Goal: Task Accomplishment & Management: Complete application form

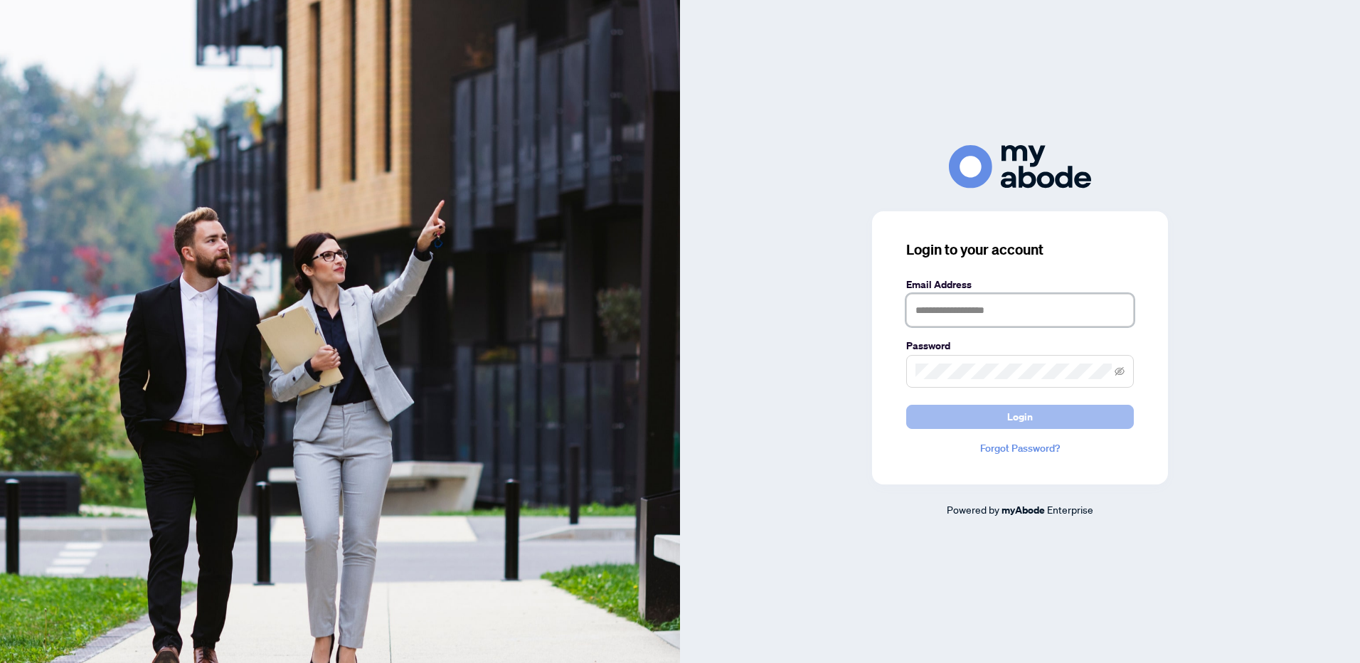
type input "**********"
click at [1032, 421] on span "Login" at bounding box center [1021, 417] width 26 height 23
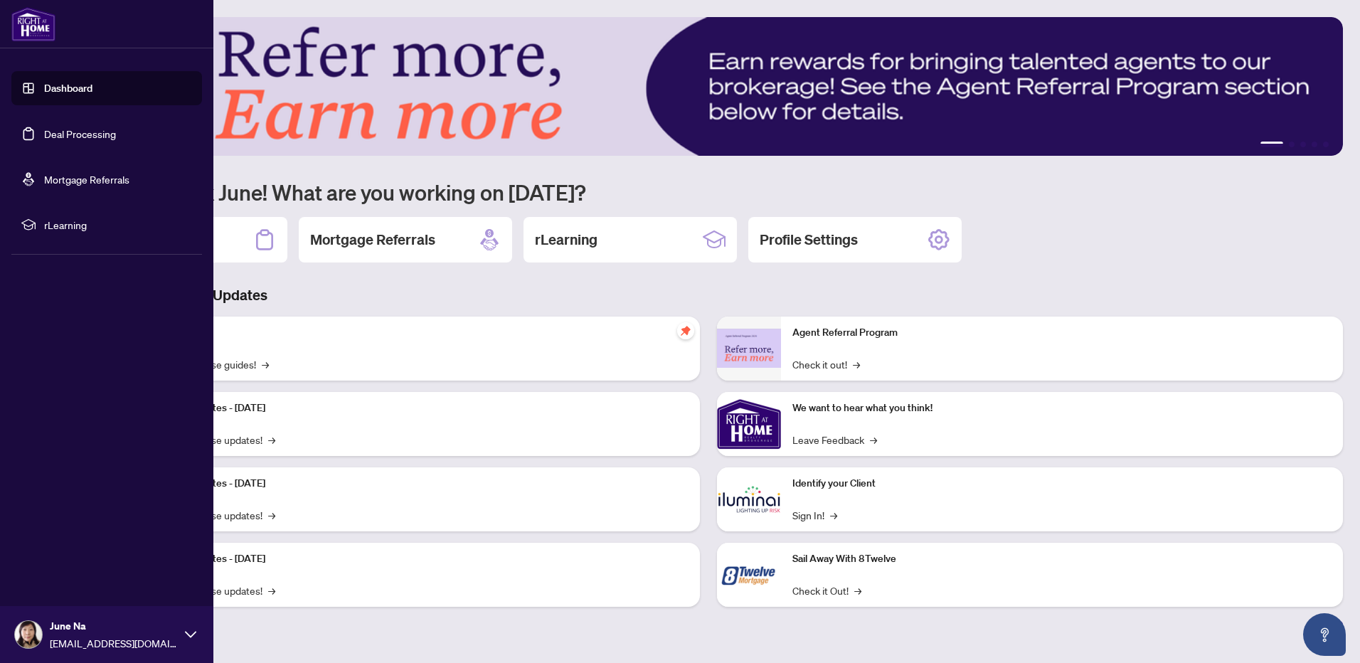
click at [75, 137] on link "Deal Processing" at bounding box center [80, 133] width 72 height 13
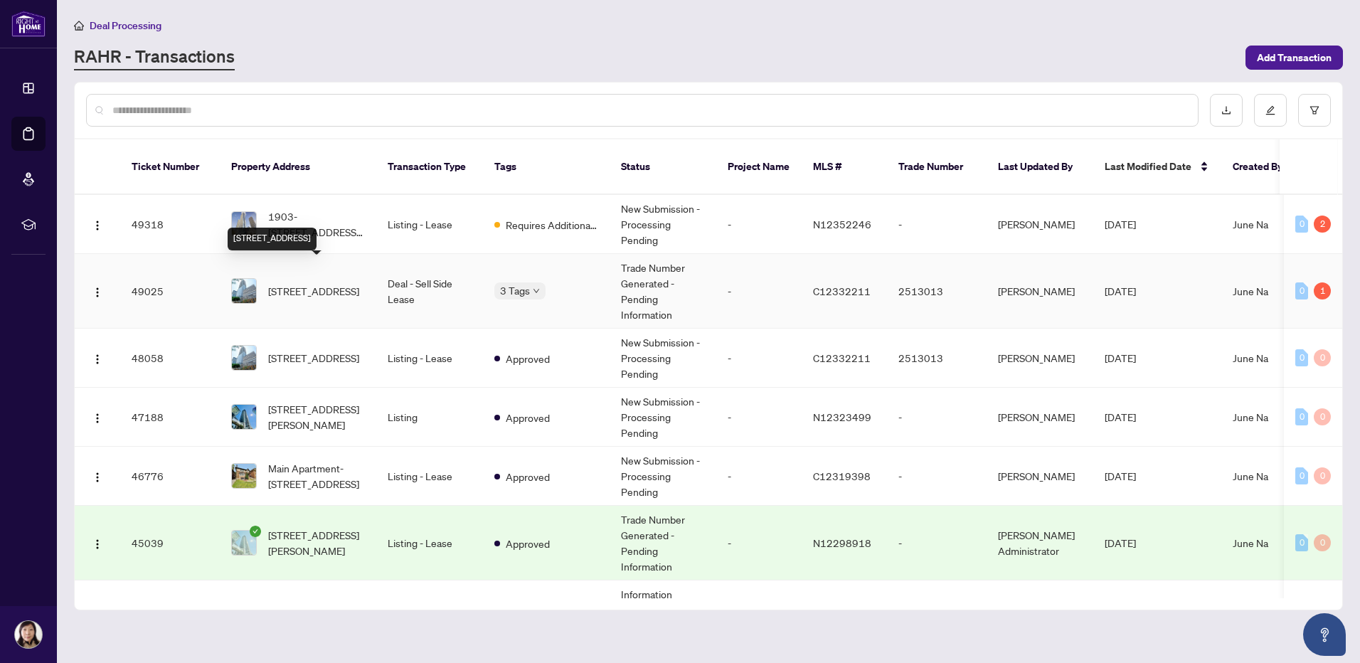
click at [305, 283] on span "4502-488 University Ave, Toronto, Ontario M5G 0C1, Canada" at bounding box center [313, 291] width 91 height 16
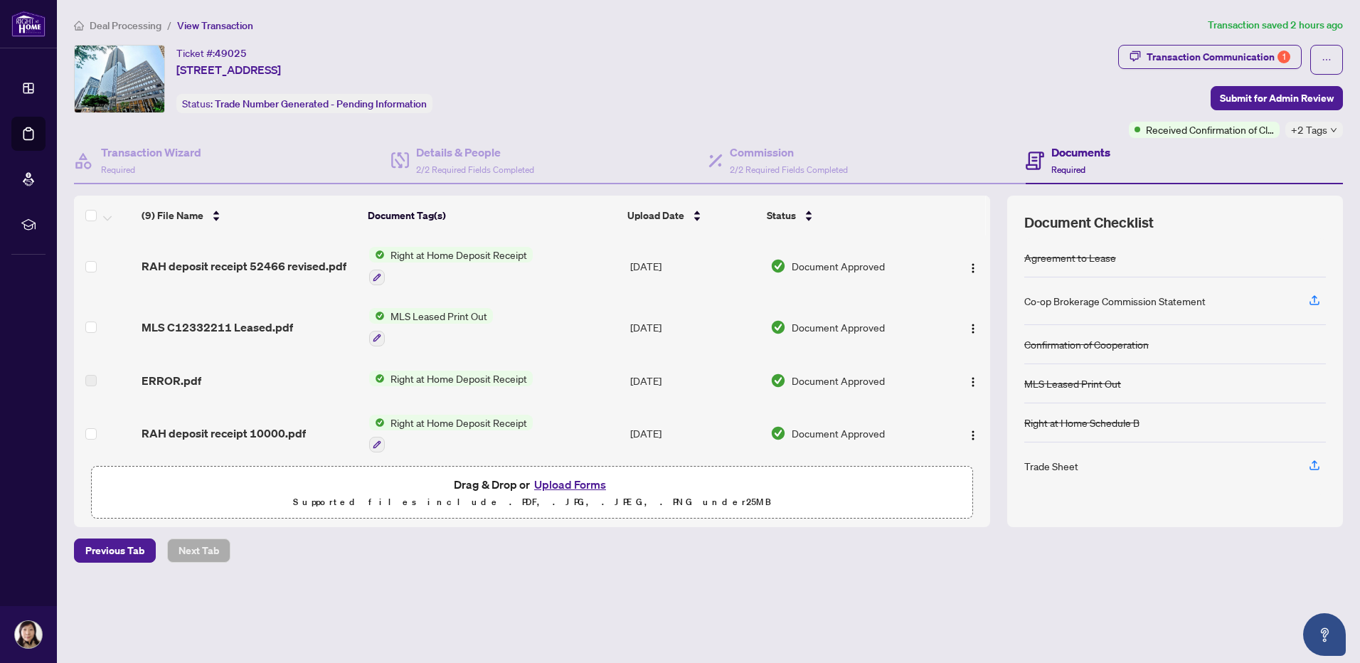
drag, startPoint x: 990, startPoint y: 263, endPoint x: 985, endPoint y: 335, distance: 72.8
click at [985, 335] on div "(9) File Name Document Tag(s) Upload Date Status RAH deposit receipt 52466 revi…" at bounding box center [708, 362] width 1269 height 332
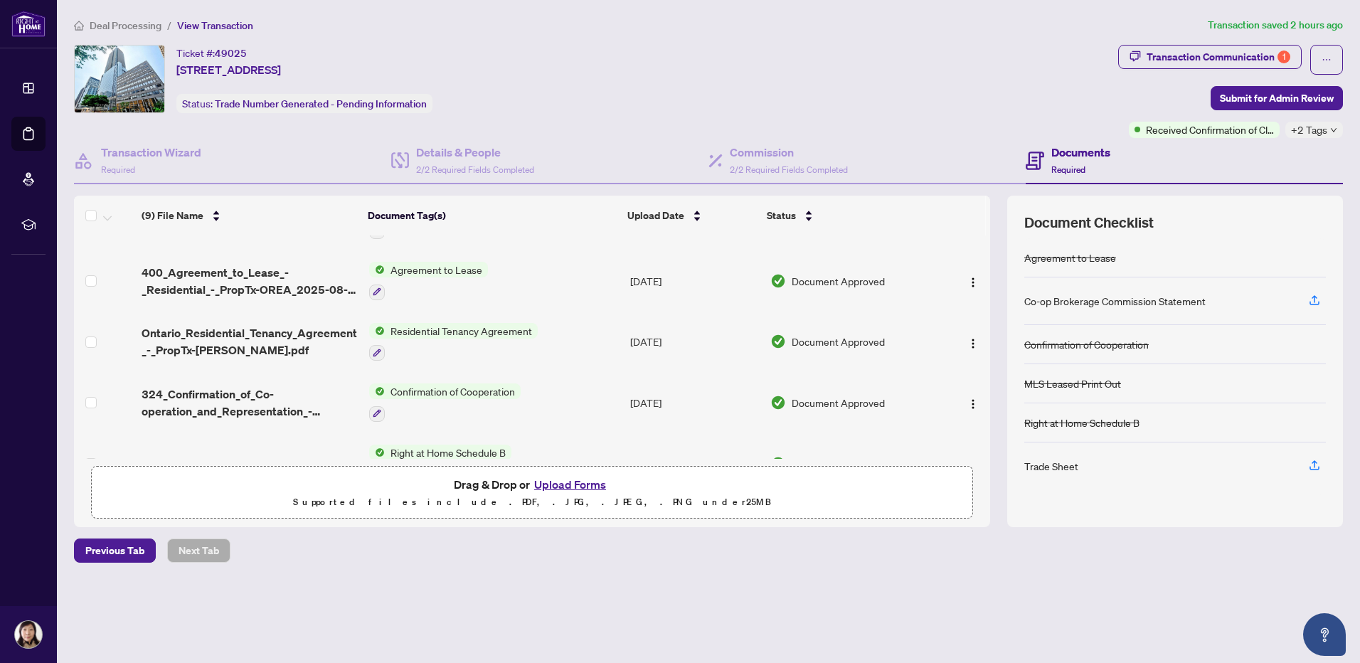
scroll to position [312, 0]
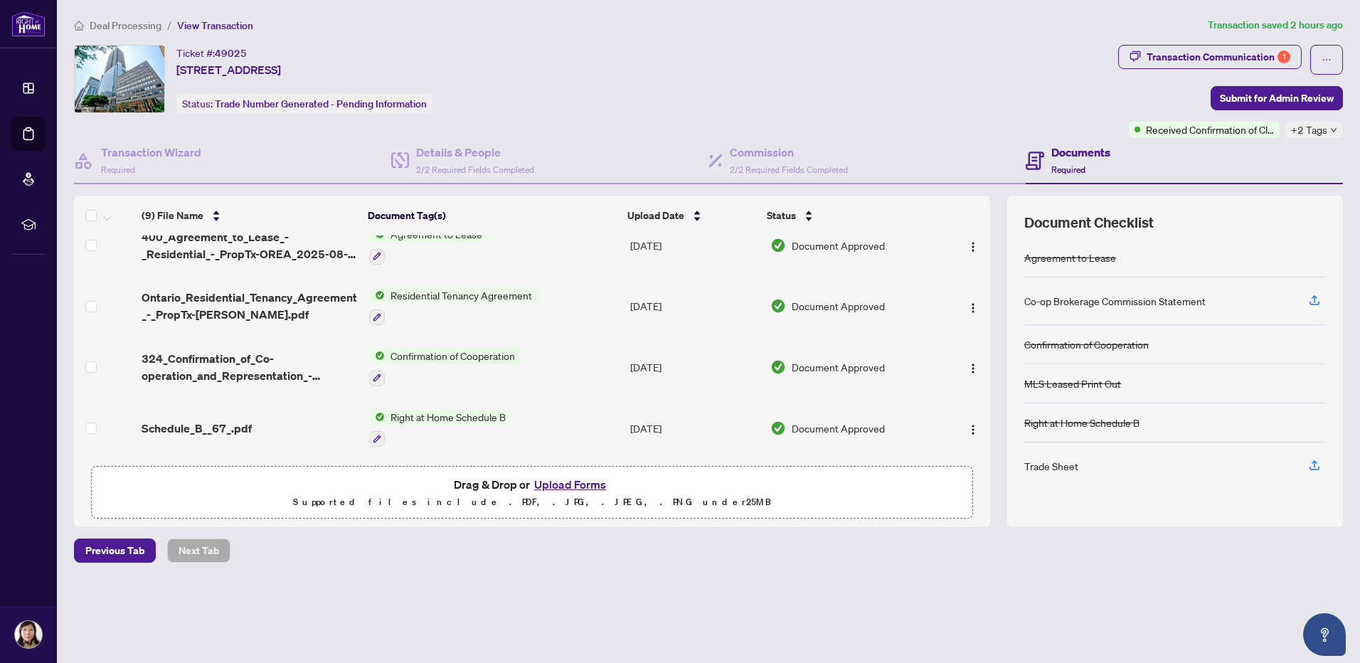
click at [752, 601] on div "Deal Processing / View Transaction Transaction saved 2 hours ago Ticket #: 4902…" at bounding box center [708, 315] width 1281 height 596
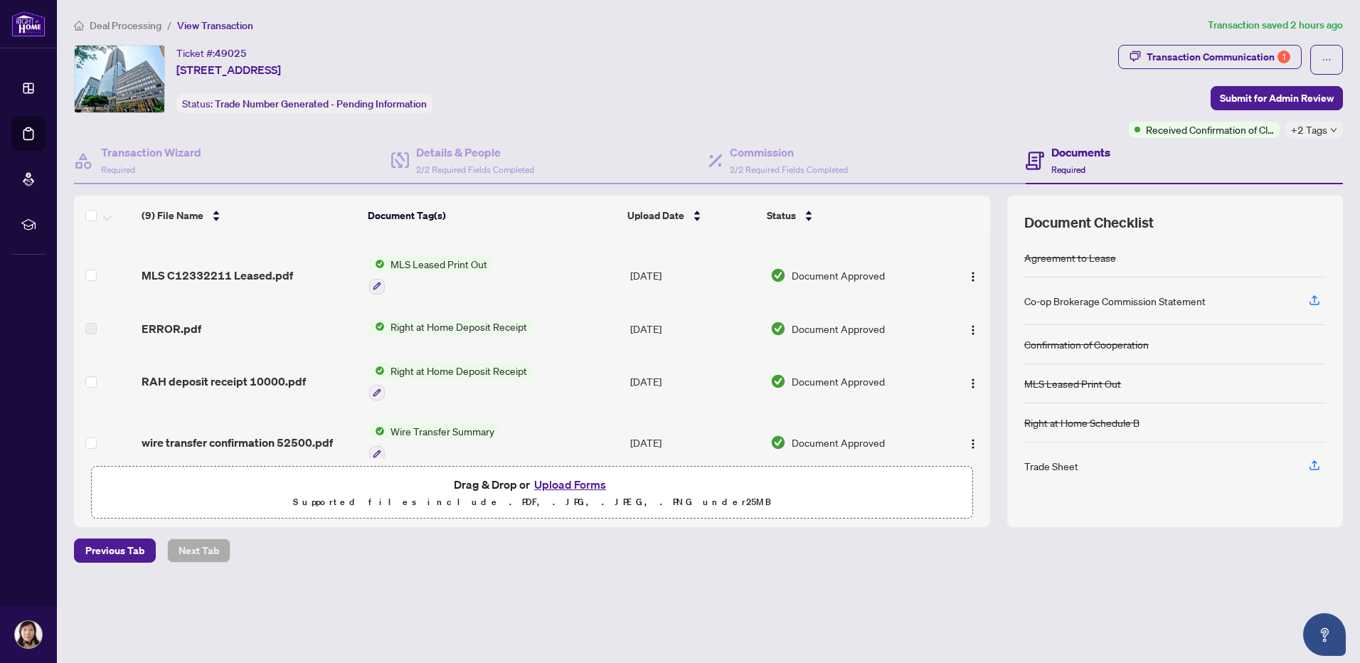
scroll to position [0, 0]
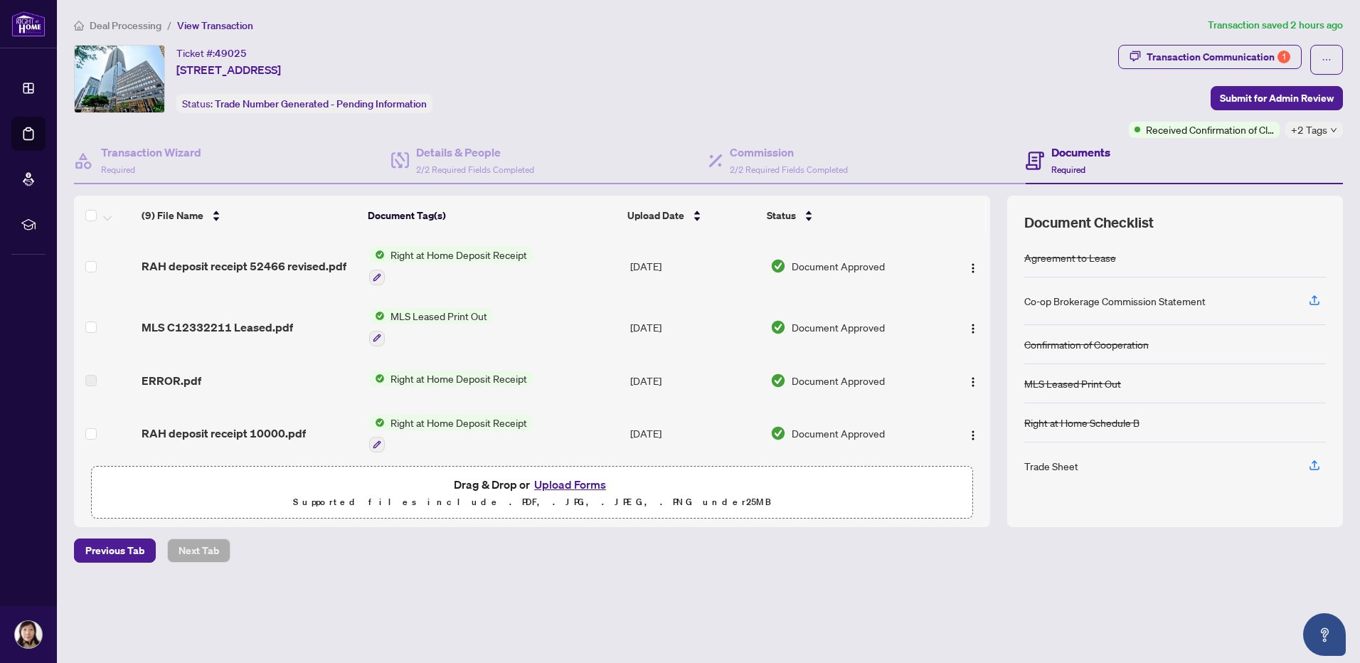
drag, startPoint x: 990, startPoint y: 265, endPoint x: 990, endPoint y: 281, distance: 16.4
click at [990, 281] on div "(9) File Name Document Tag(s) Upload Date Status RAH deposit receipt 52466 revi…" at bounding box center [708, 362] width 1269 height 332
drag, startPoint x: 990, startPoint y: 274, endPoint x: 987, endPoint y: 304, distance: 30.1
click at [987, 304] on div "(9) File Name Document Tag(s) Upload Date Status RAH deposit receipt 52466 revi…" at bounding box center [708, 362] width 1269 height 332
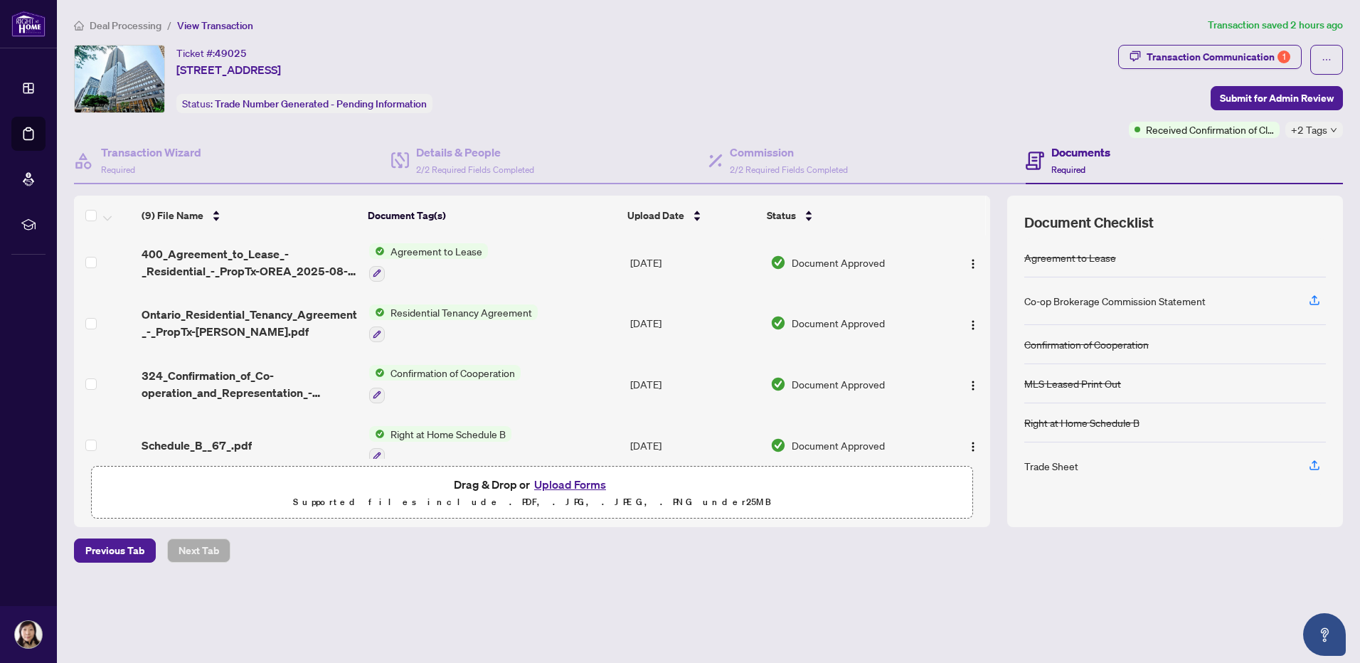
scroll to position [312, 0]
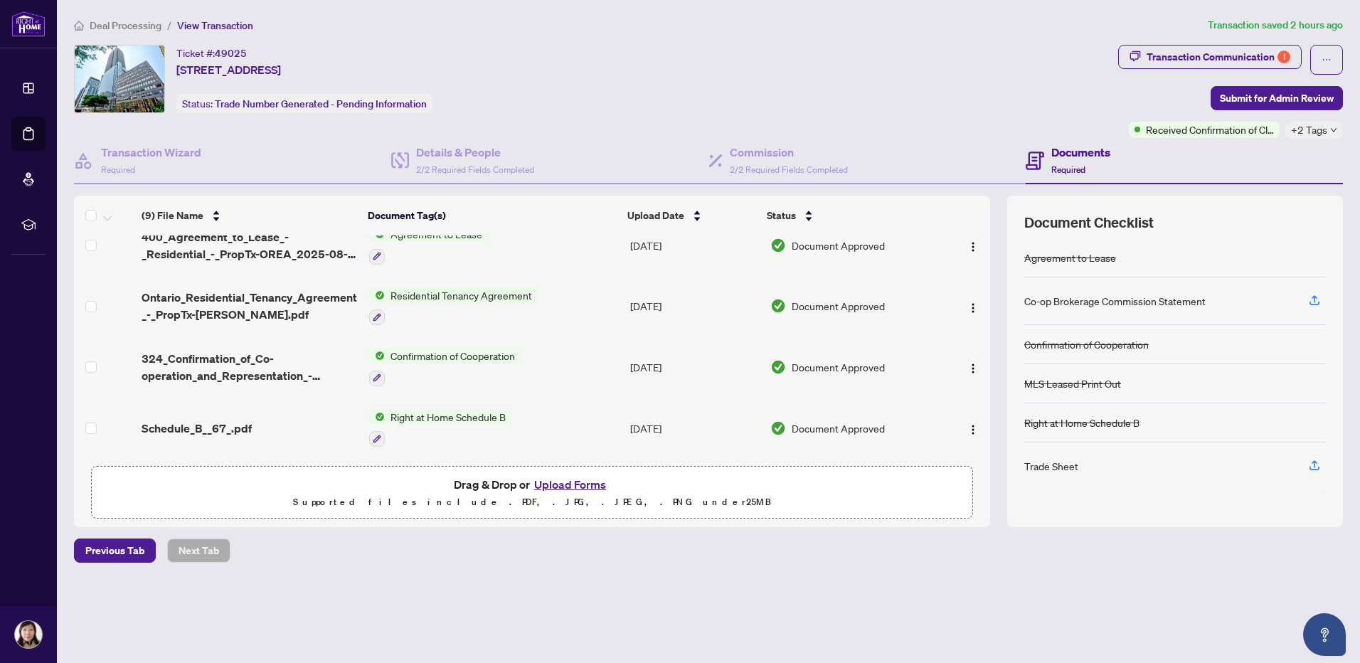
click at [1105, 153] on h4 "Documents" at bounding box center [1081, 152] width 59 height 17
click at [168, 155] on h4 "Transaction Wizard" at bounding box center [151, 152] width 100 height 17
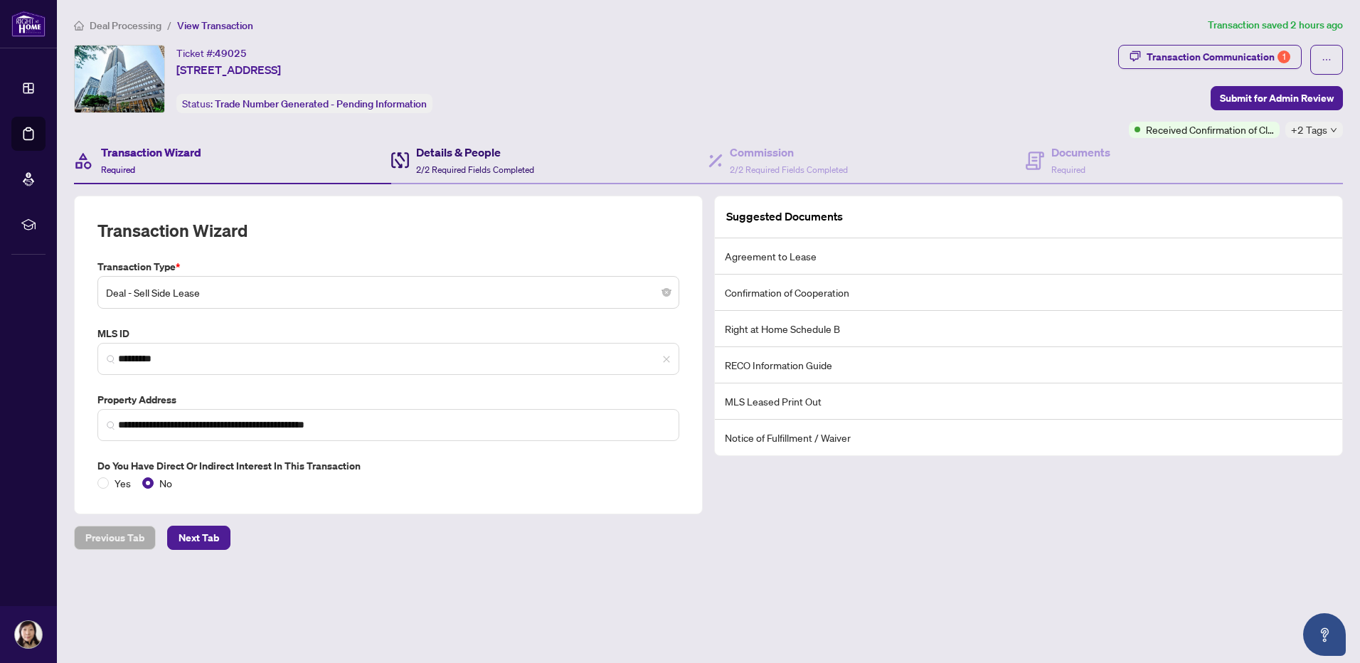
click at [491, 171] on span "2/2 Required Fields Completed" at bounding box center [475, 169] width 118 height 11
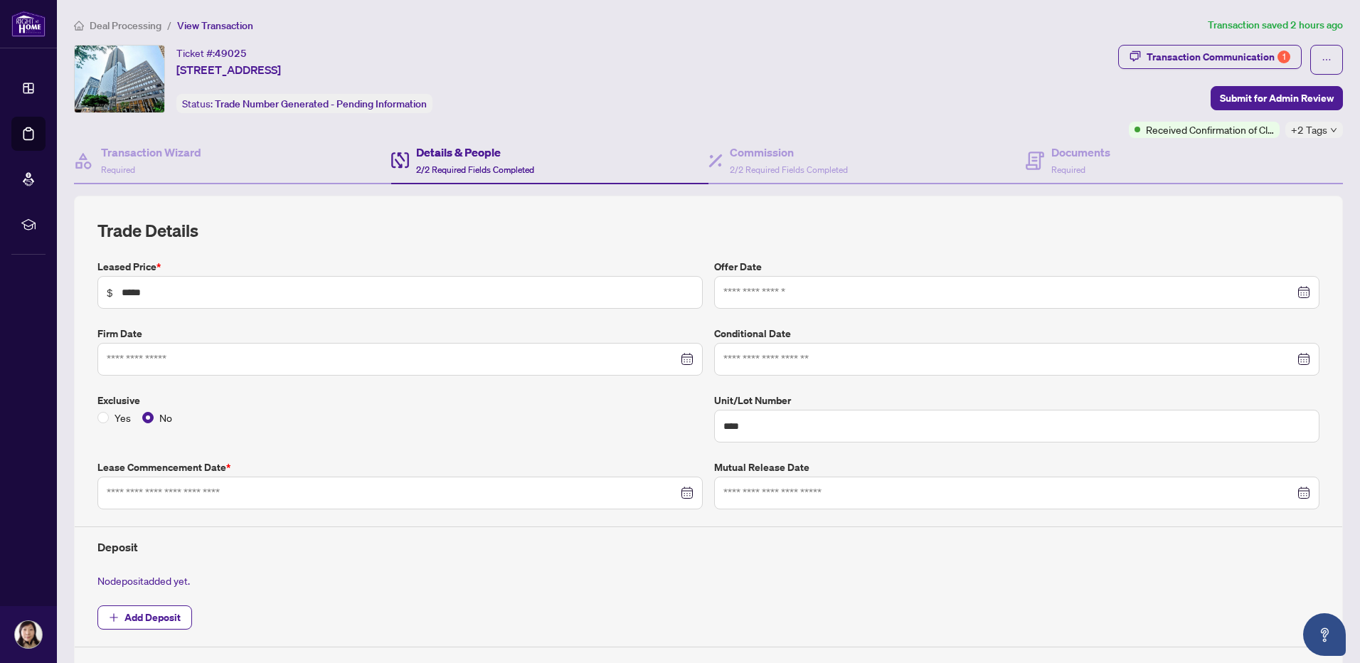
type input "**********"
click at [756, 153] on h4 "Commission" at bounding box center [789, 152] width 118 height 17
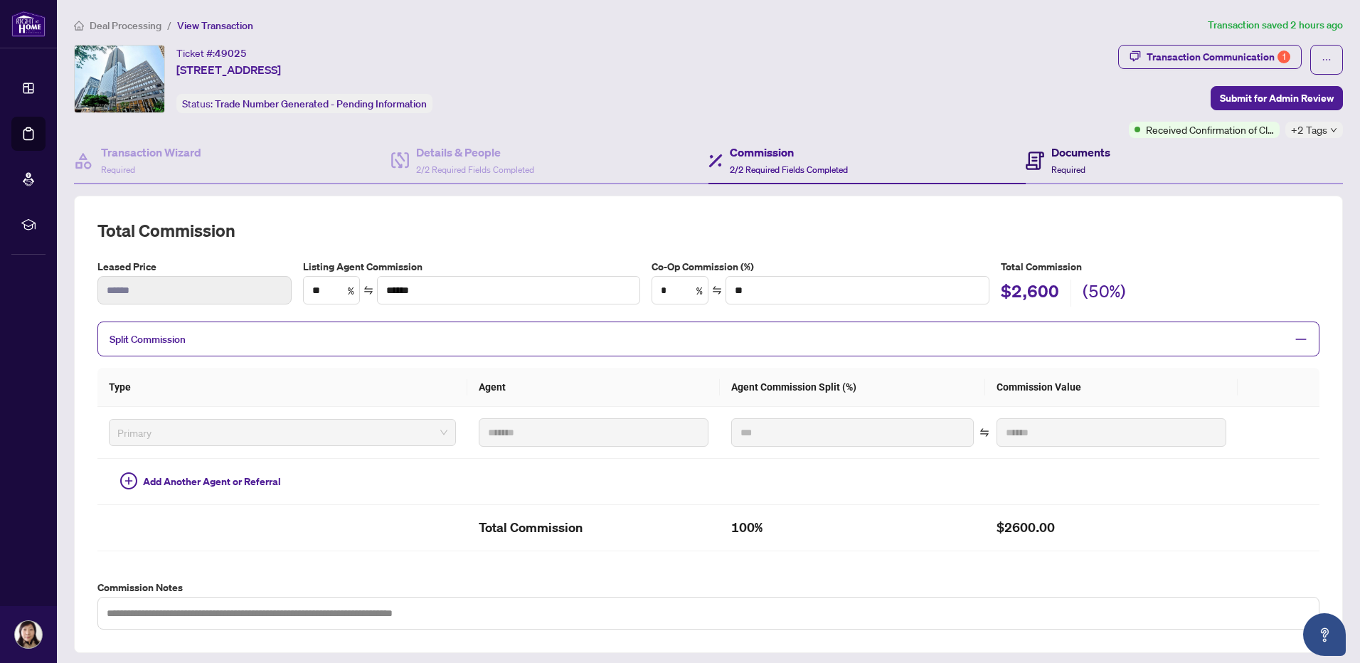
click at [1072, 152] on h4 "Documents" at bounding box center [1081, 152] width 59 height 17
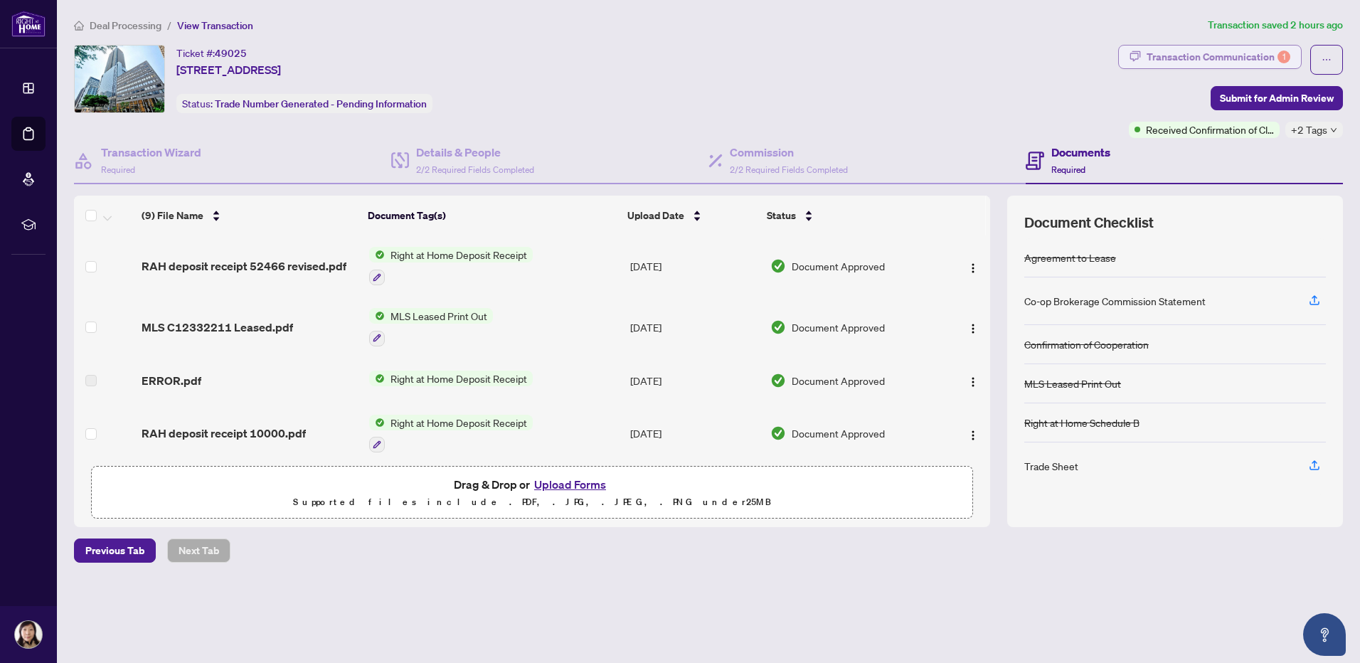
click at [1267, 60] on div "Transaction Communication 1" at bounding box center [1219, 57] width 144 height 23
type textarea "**********"
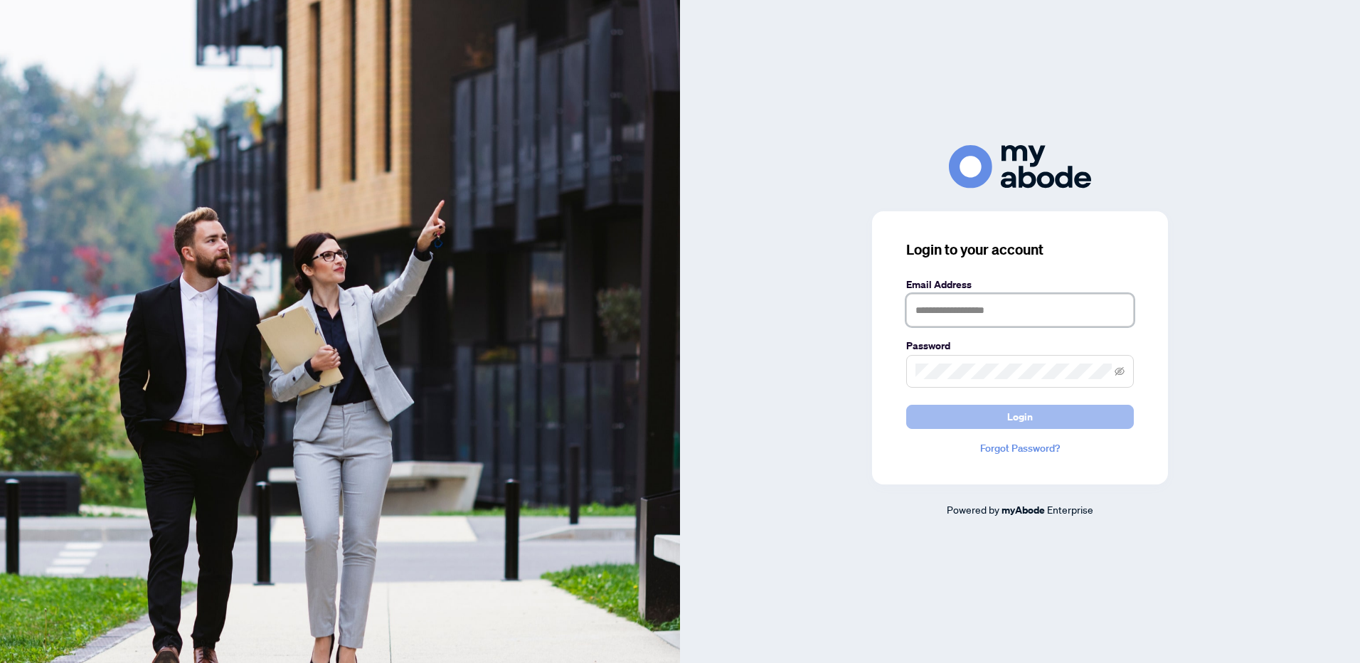
type input "**********"
click at [1036, 412] on button "Login" at bounding box center [1020, 417] width 228 height 24
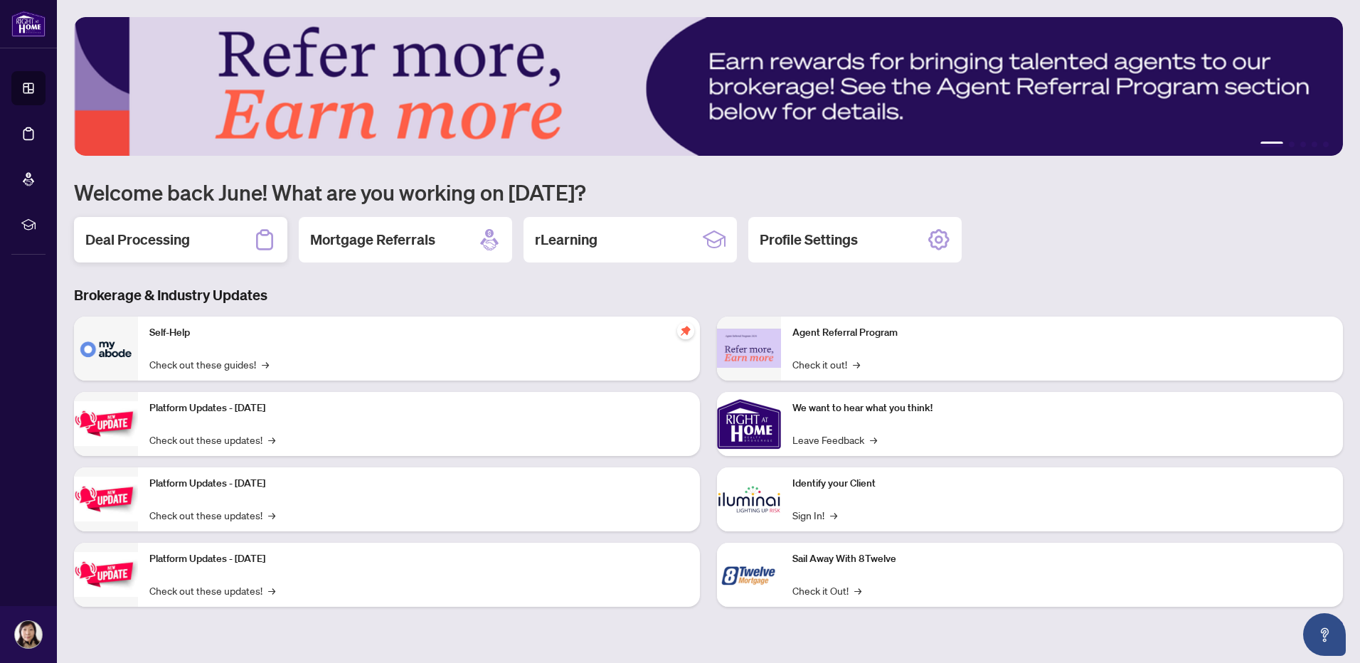
click at [117, 240] on h2 "Deal Processing" at bounding box center [137, 240] width 105 height 20
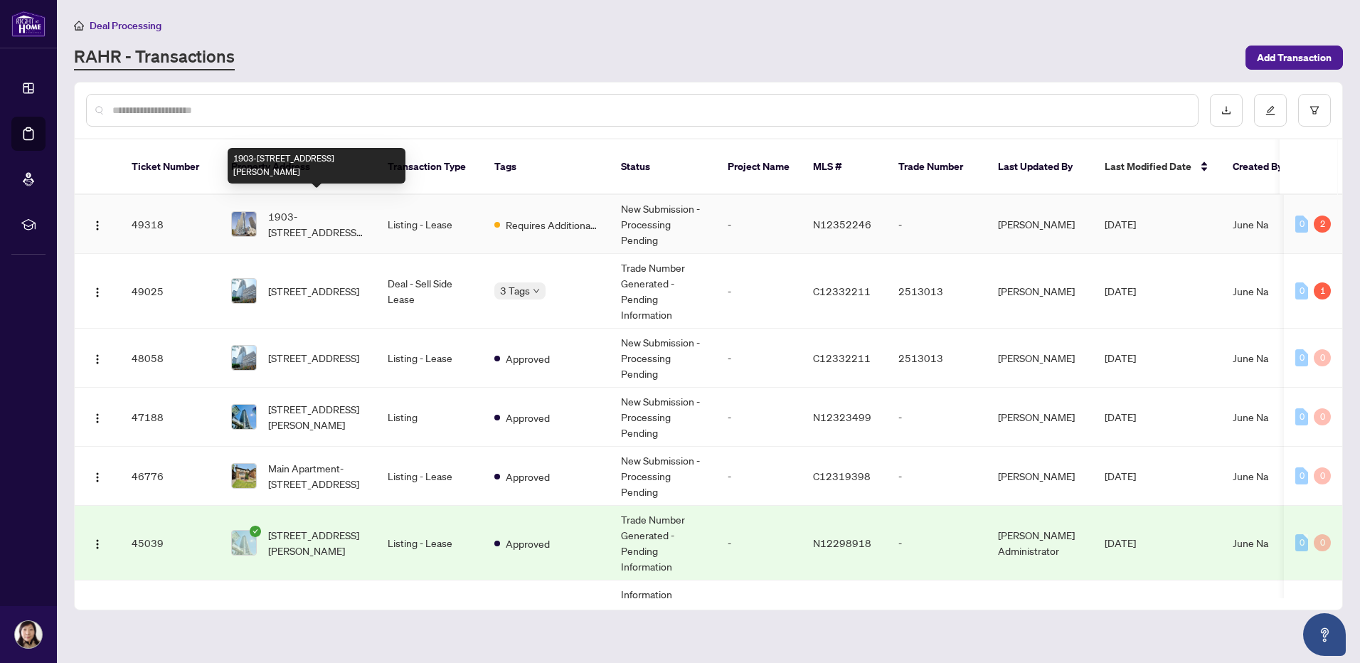
click at [298, 209] on span "1903-898 Portage Pkwy, Vaughan, Ontario L4K 0J6, Canada" at bounding box center [316, 223] width 97 height 31
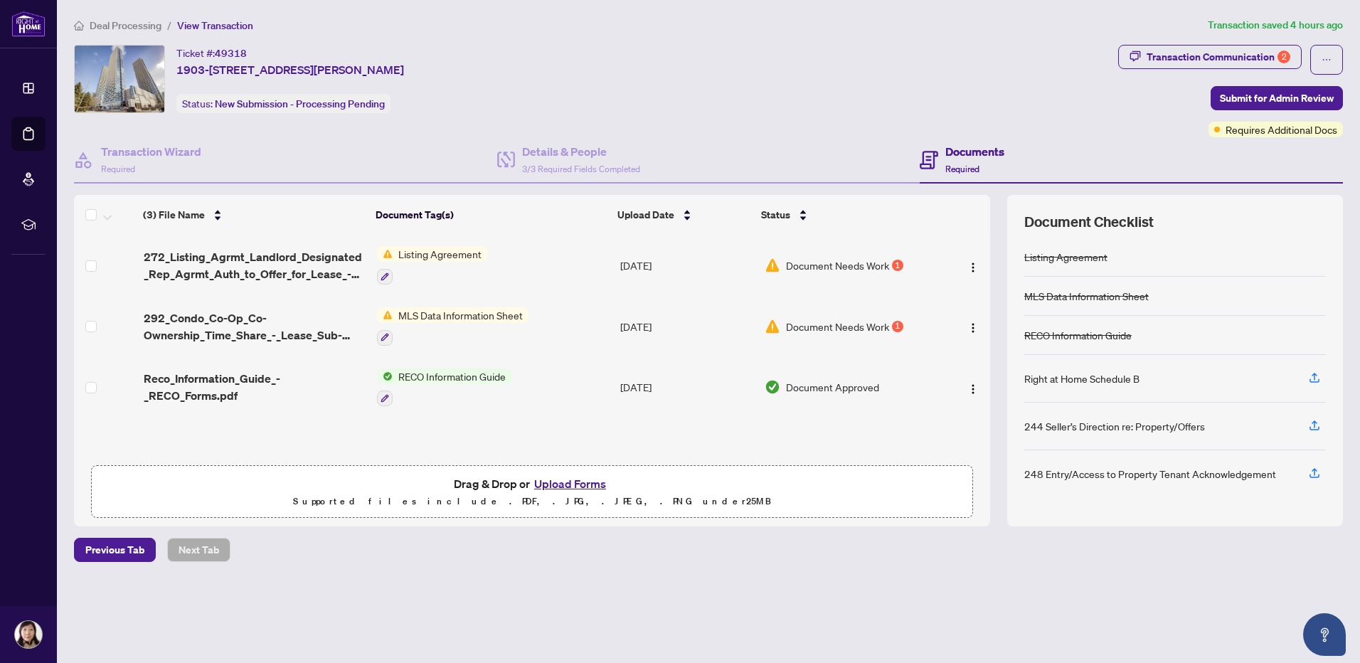
click at [847, 328] on span "Document Needs Work" at bounding box center [837, 327] width 103 height 16
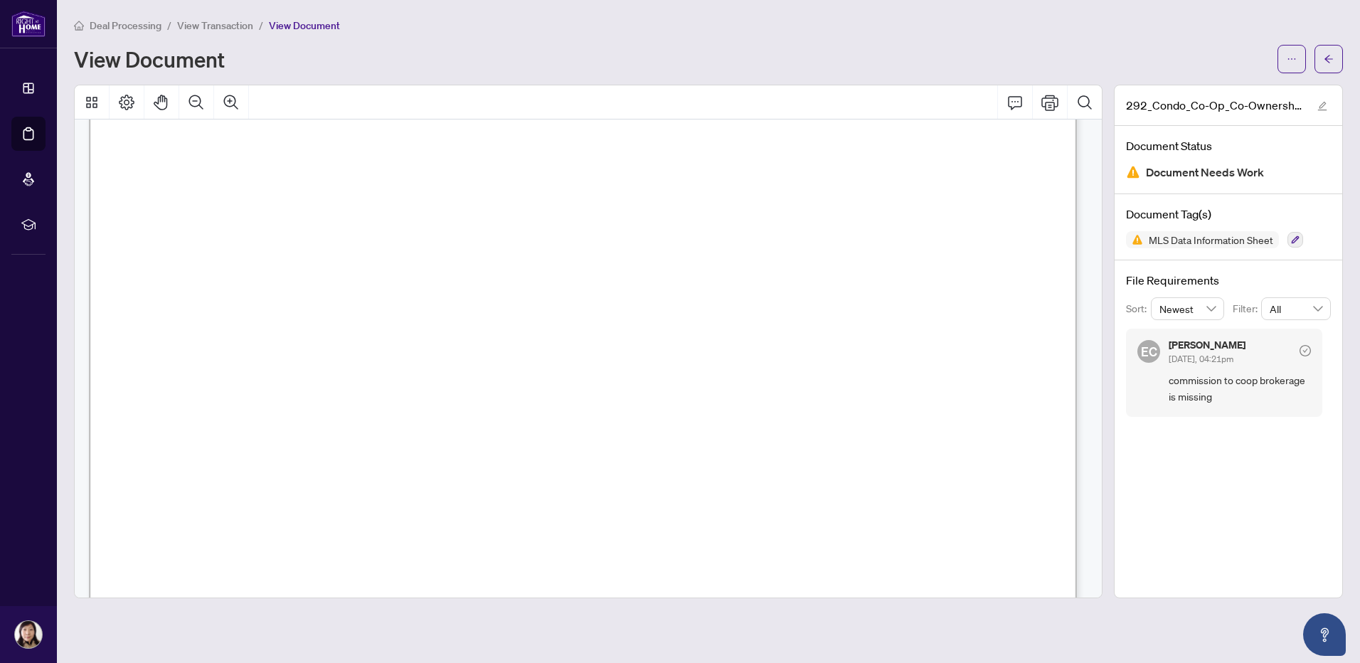
scroll to position [3060, 0]
click at [1331, 62] on icon "arrow-left" at bounding box center [1329, 59] width 10 height 10
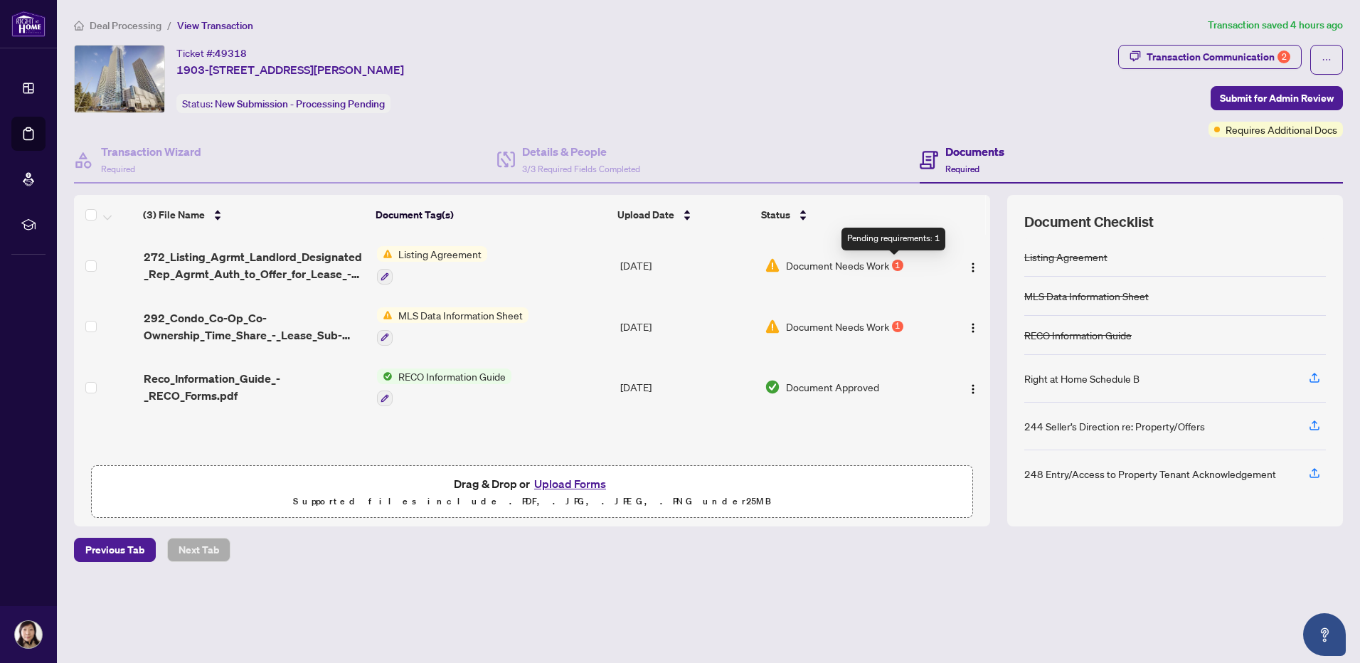
click at [892, 263] on div "1" at bounding box center [897, 265] width 11 height 11
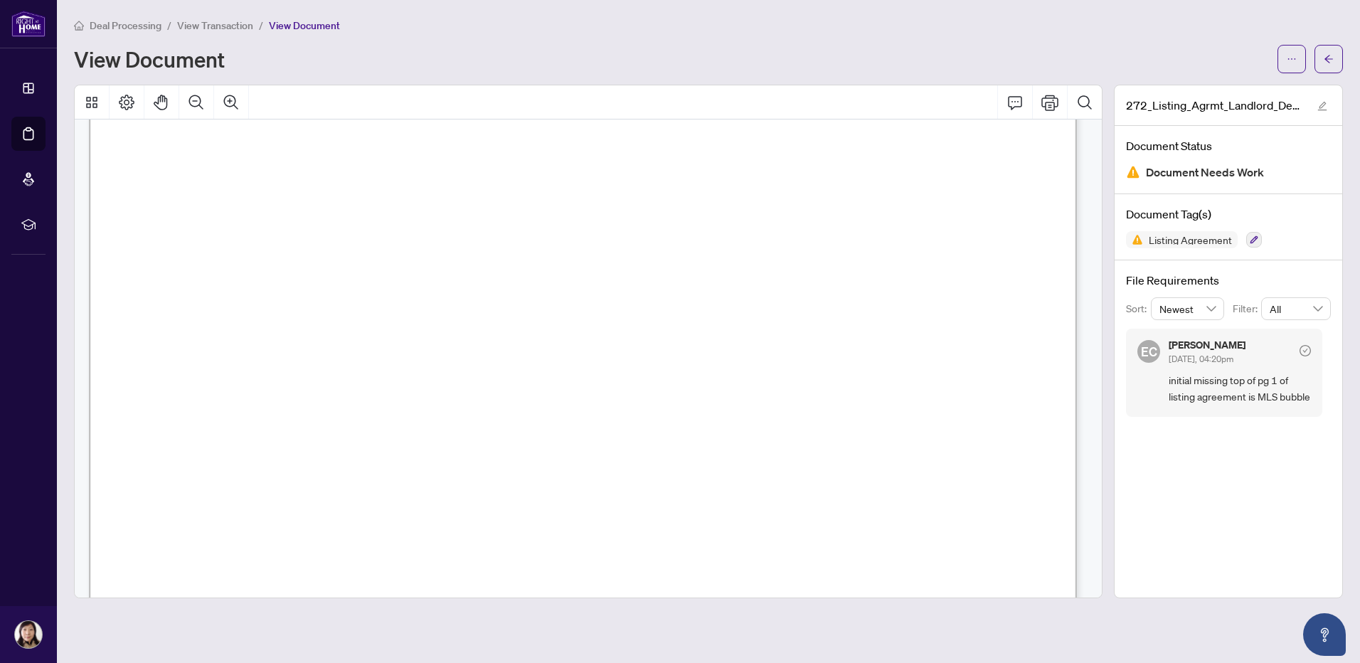
scroll to position [142, 0]
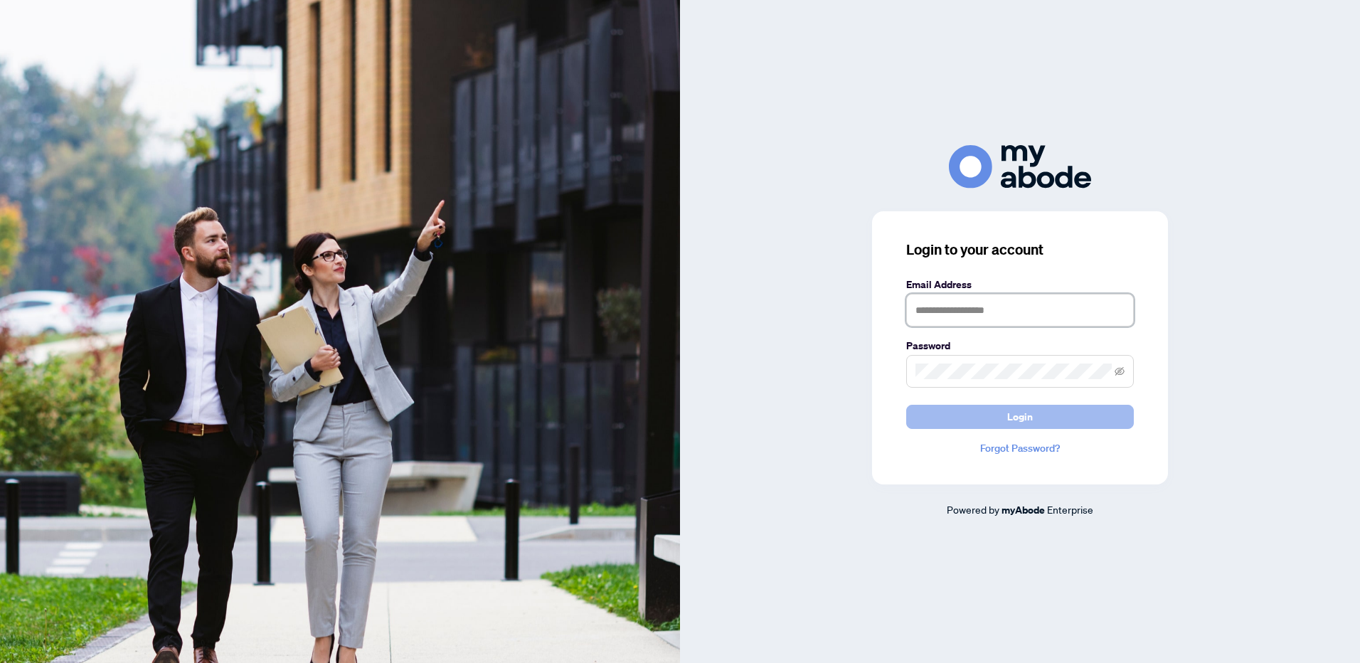
type input "**********"
click at [1012, 421] on span "Login" at bounding box center [1021, 417] width 26 height 23
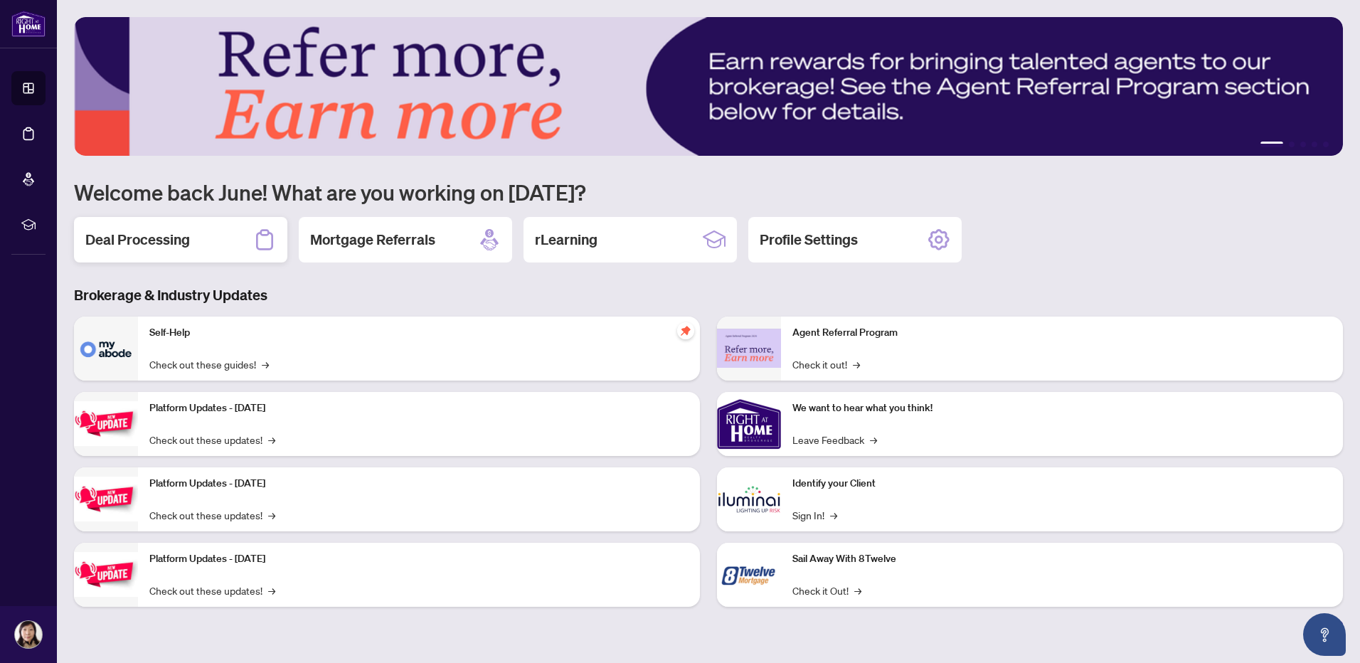
click at [149, 236] on h2 "Deal Processing" at bounding box center [137, 240] width 105 height 20
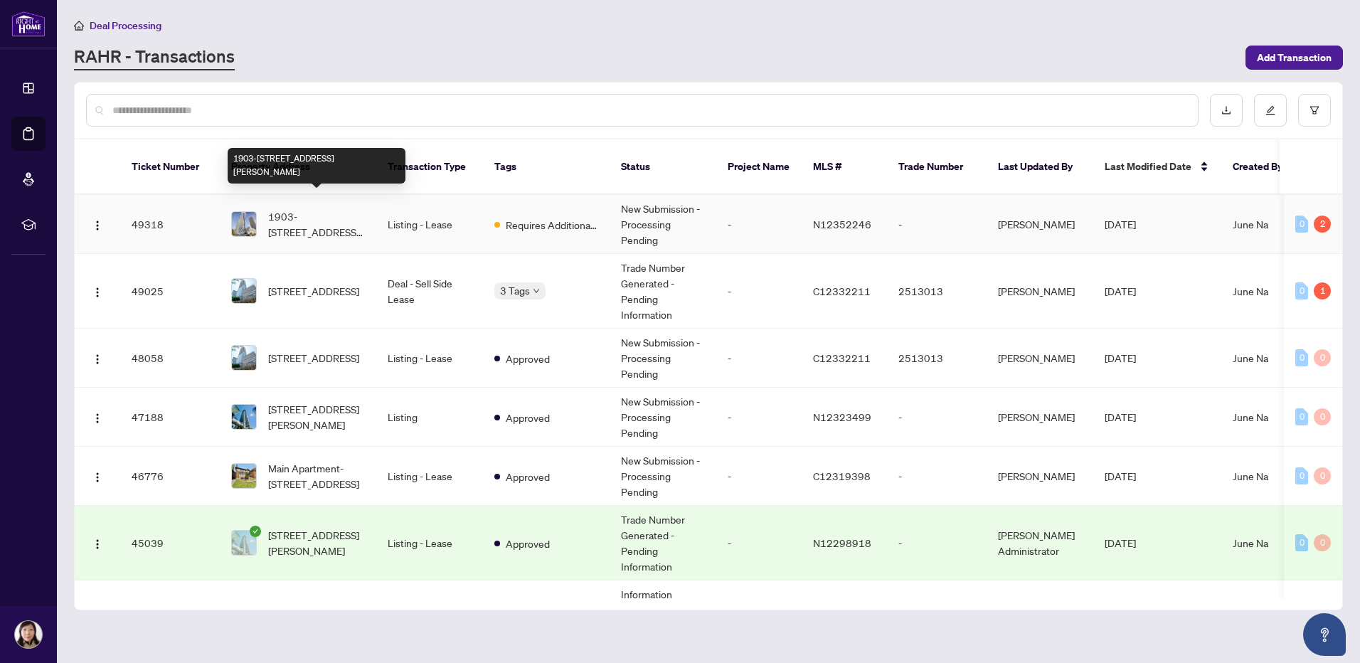
click at [325, 214] on span "1903-[STREET_ADDRESS][PERSON_NAME]" at bounding box center [316, 223] width 97 height 31
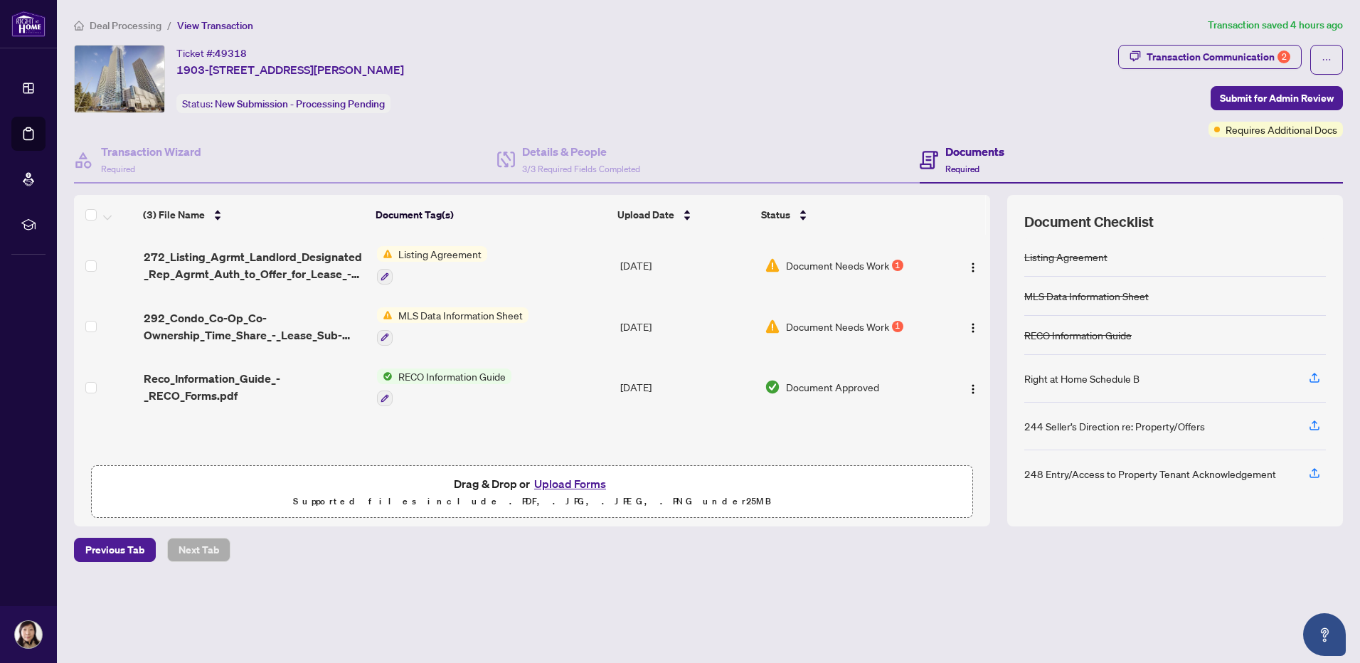
click at [573, 480] on button "Upload Forms" at bounding box center [570, 484] width 80 height 18
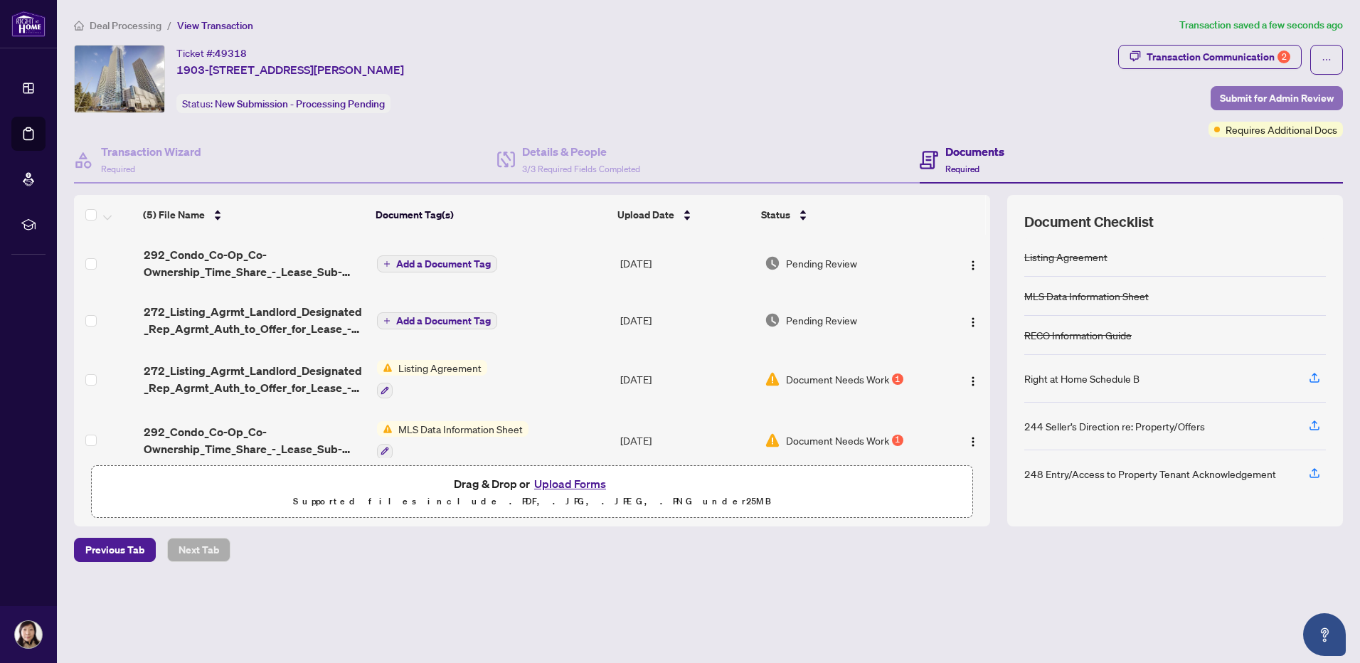
click at [1309, 102] on span "Submit for Admin Review" at bounding box center [1277, 98] width 114 height 23
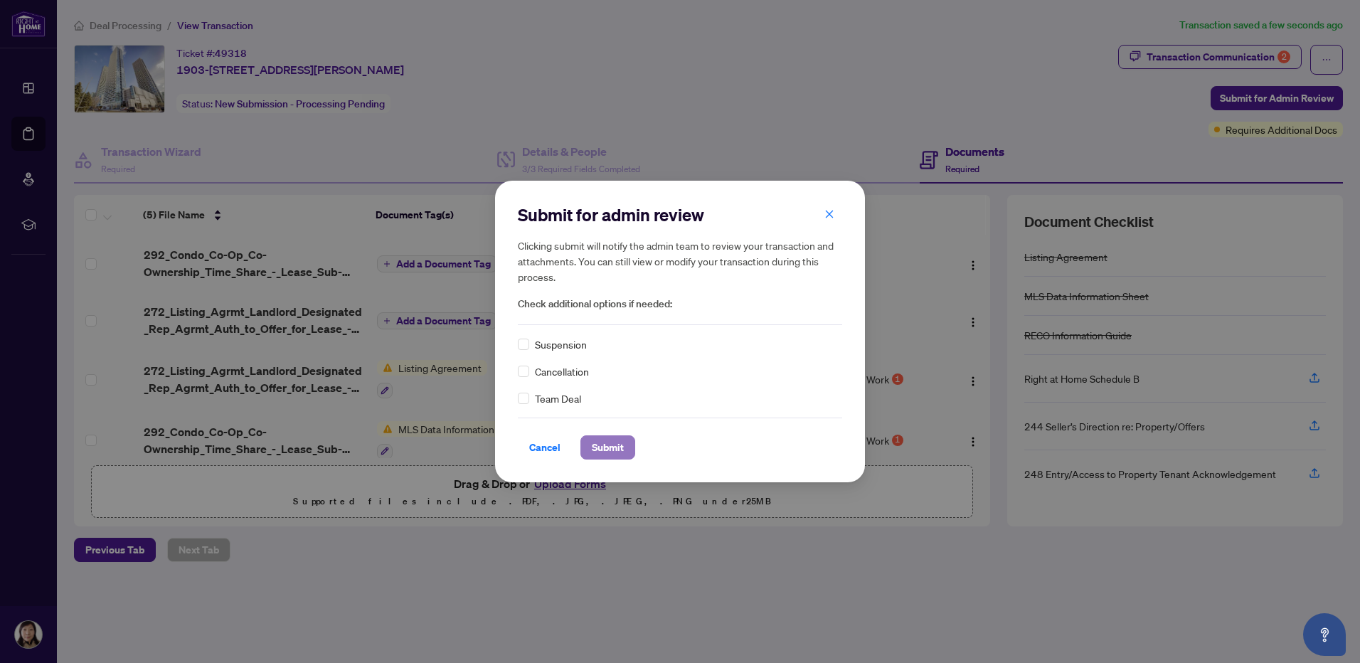
click at [617, 452] on span "Submit" at bounding box center [608, 447] width 32 height 23
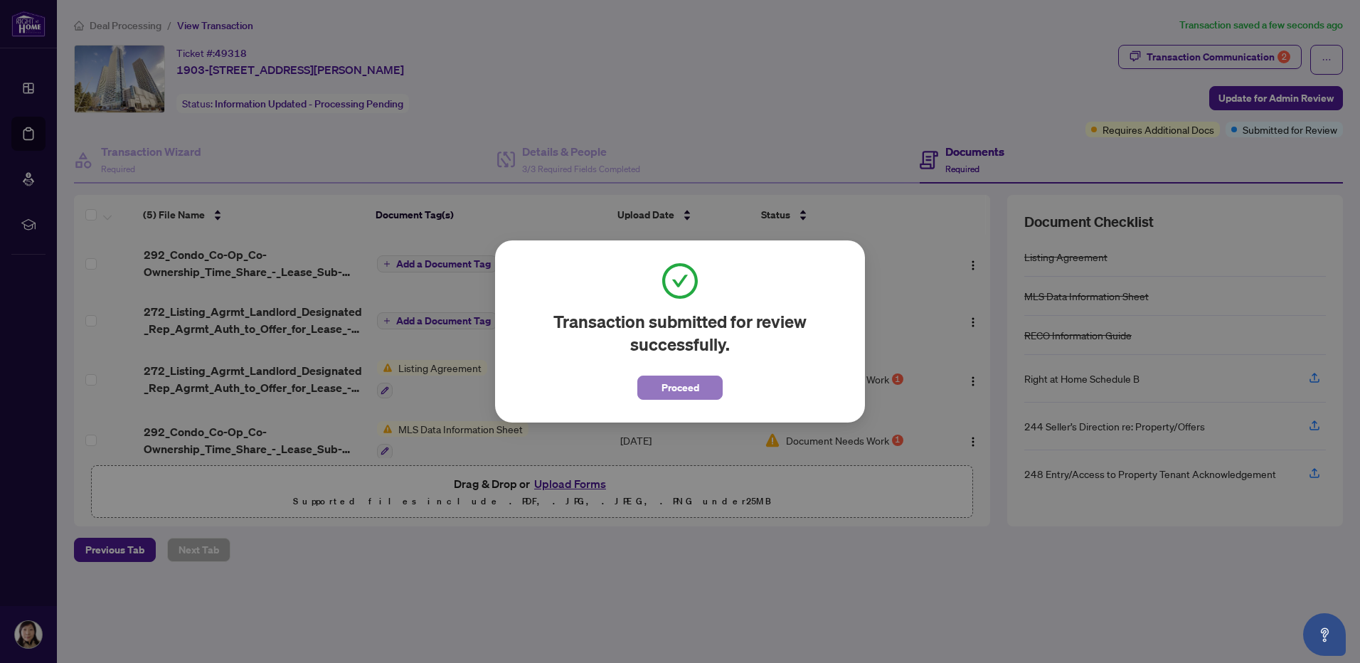
click at [674, 391] on span "Proceed" at bounding box center [681, 387] width 38 height 23
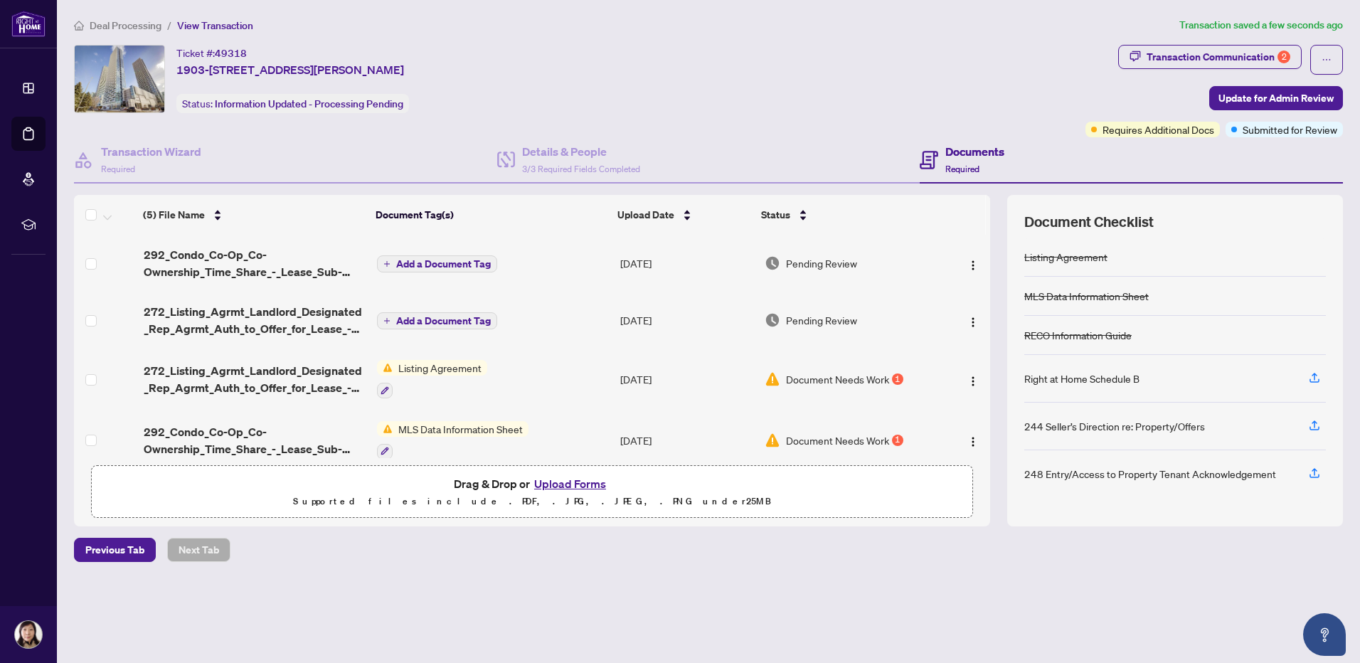
click at [109, 25] on span "Deal Processing" at bounding box center [126, 25] width 72 height 13
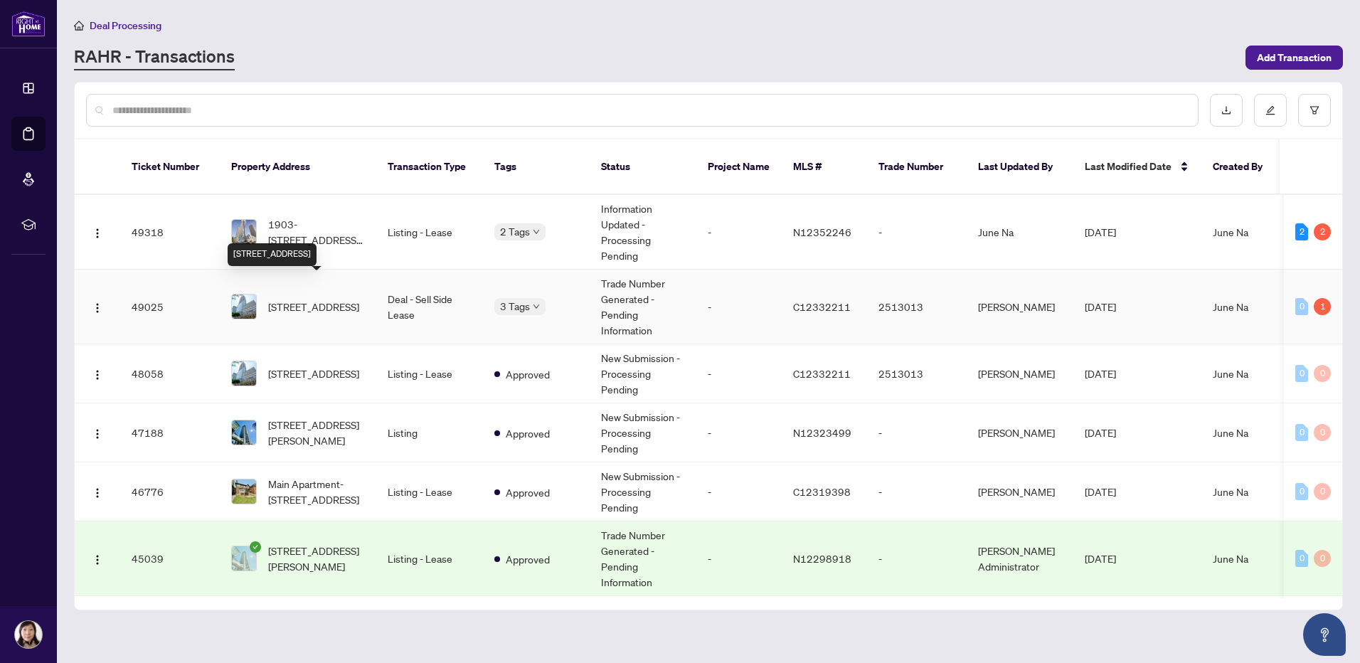
click at [306, 299] on span "[STREET_ADDRESS]" at bounding box center [313, 307] width 91 height 16
